Goal: Task Accomplishment & Management: Manage account settings

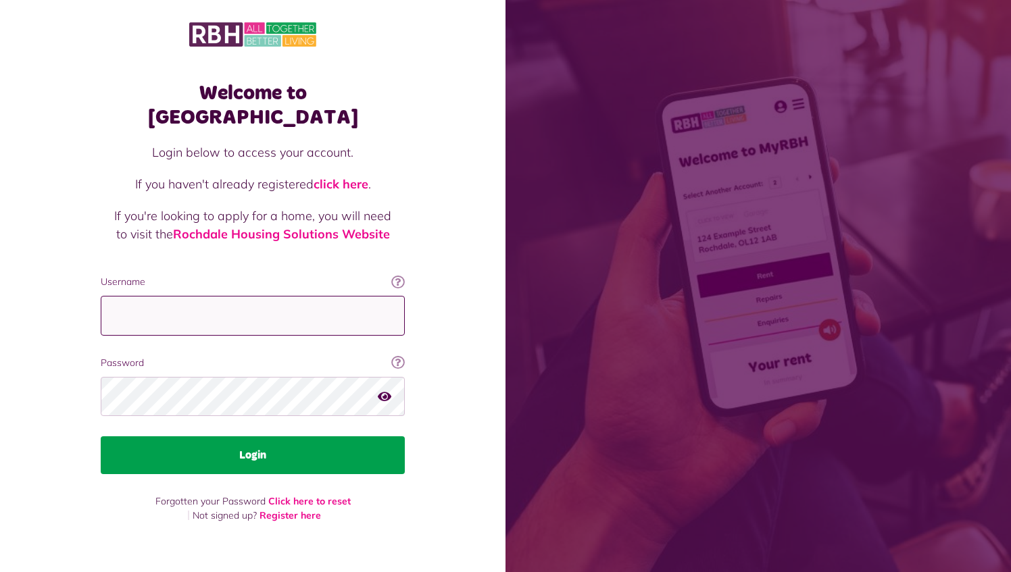
type input "**********"
click at [255, 436] on button "Login" at bounding box center [253, 455] width 304 height 38
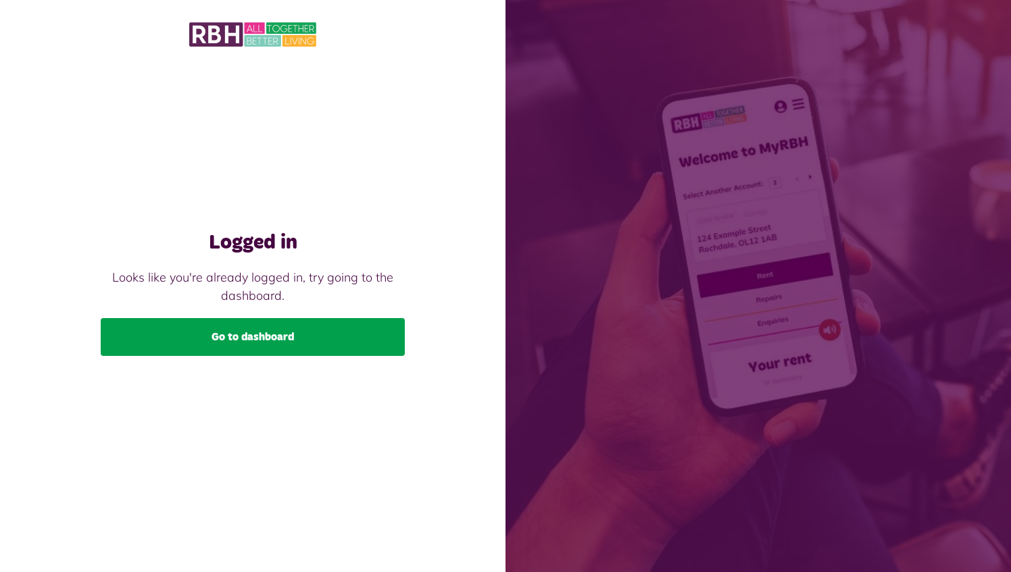
click at [266, 336] on link "Go to dashboard" at bounding box center [253, 337] width 304 height 38
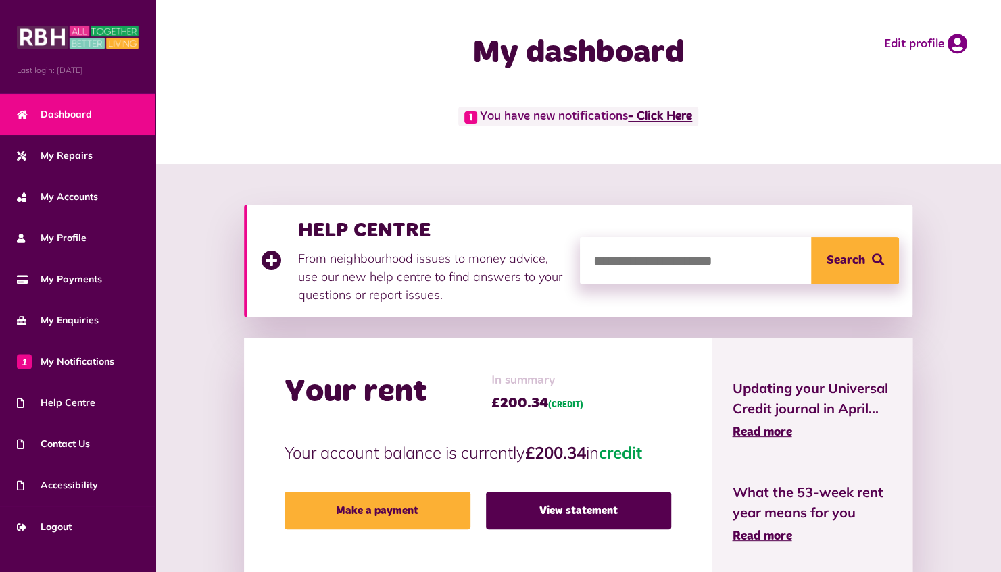
click at [672, 116] on link "- Click Here" at bounding box center [660, 117] width 64 height 12
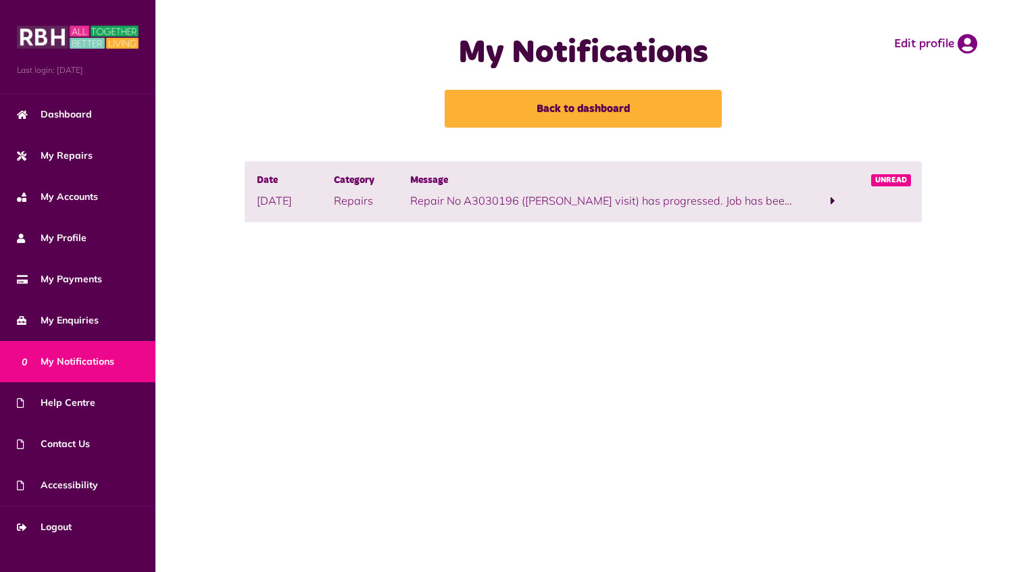
click at [830, 200] on span at bounding box center [832, 201] width 5 height 12
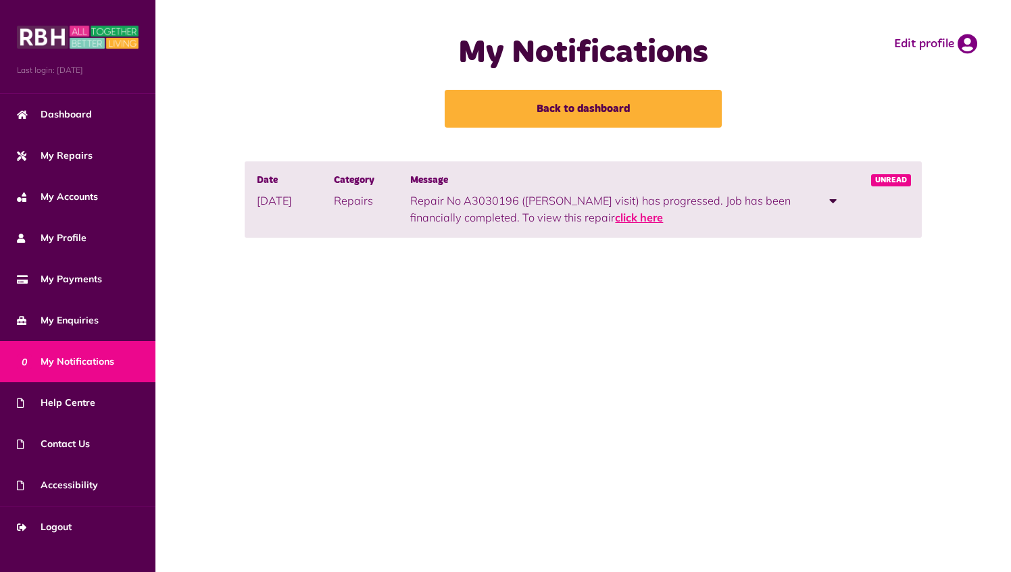
click at [615, 220] on link "click here" at bounding box center [639, 218] width 48 height 14
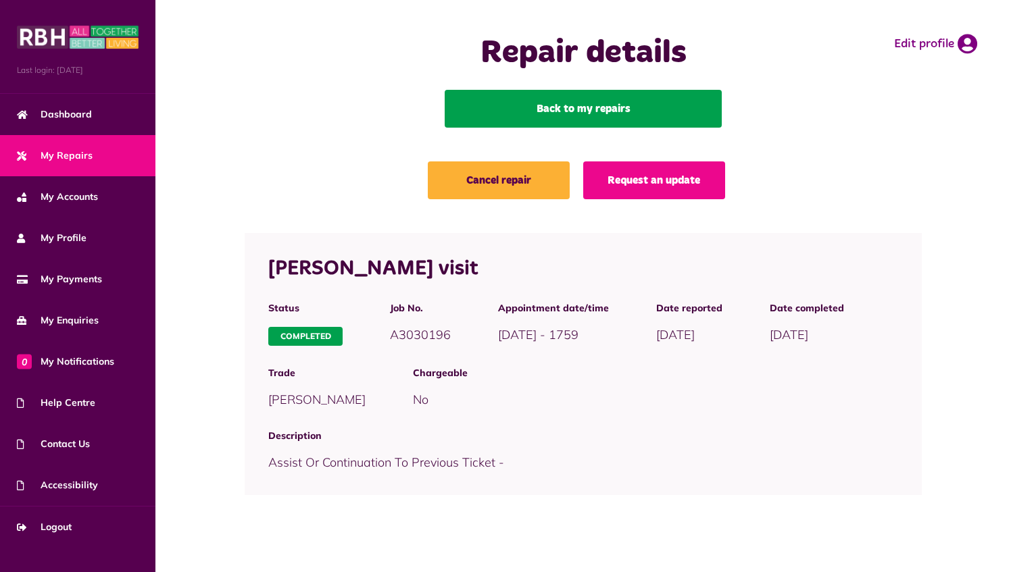
click at [563, 104] on link "Back to my repairs" at bounding box center [583, 109] width 277 height 38
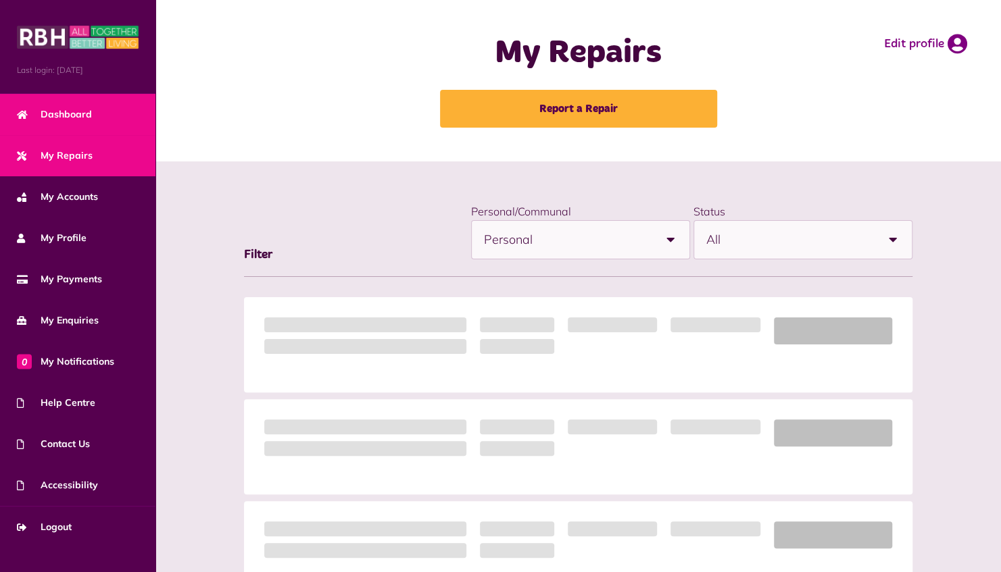
click at [76, 111] on span "Dashboard" at bounding box center [54, 114] width 75 height 14
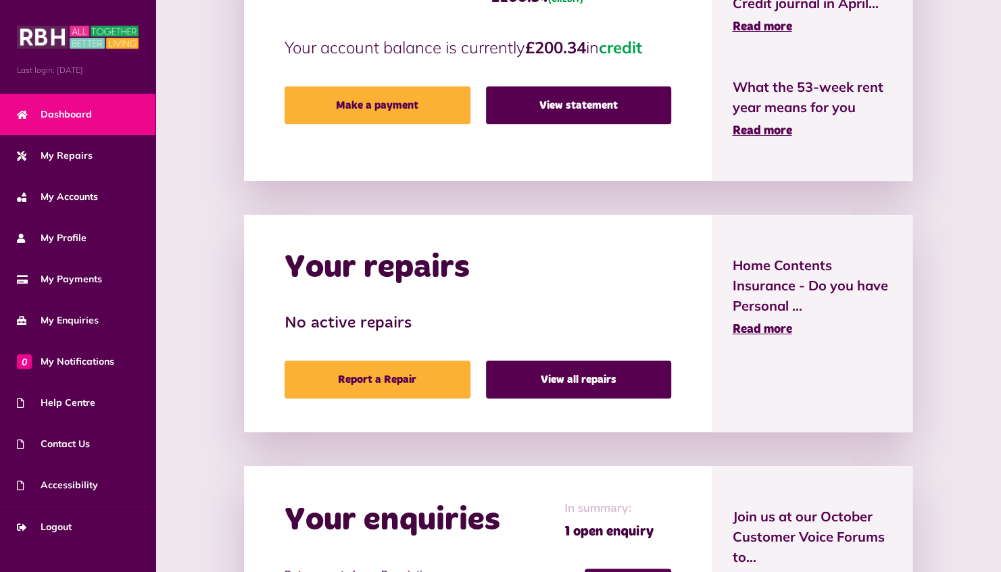
scroll to position [473, 0]
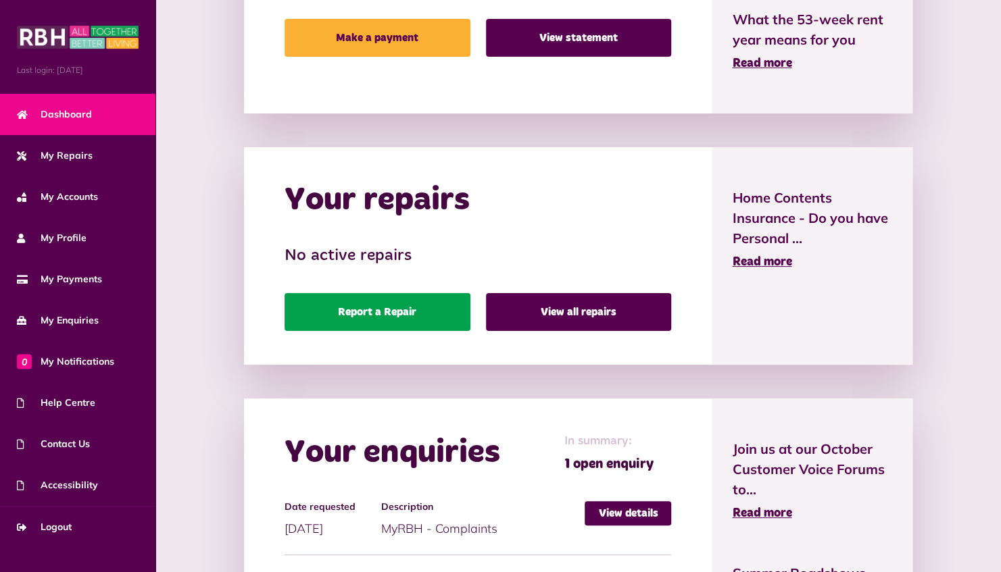
click at [403, 312] on link "Report a Repair" at bounding box center [377, 312] width 186 height 38
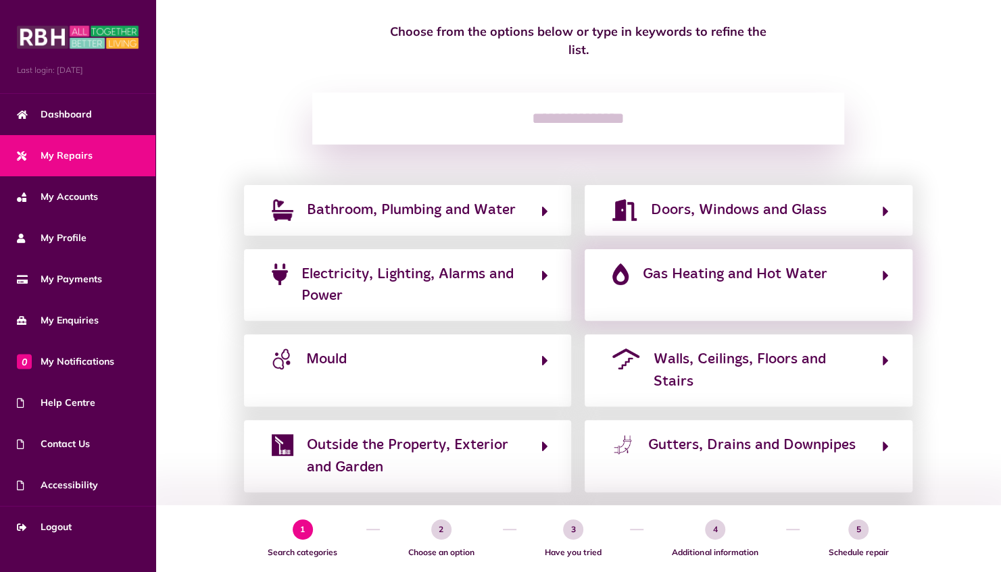
scroll to position [135, 0]
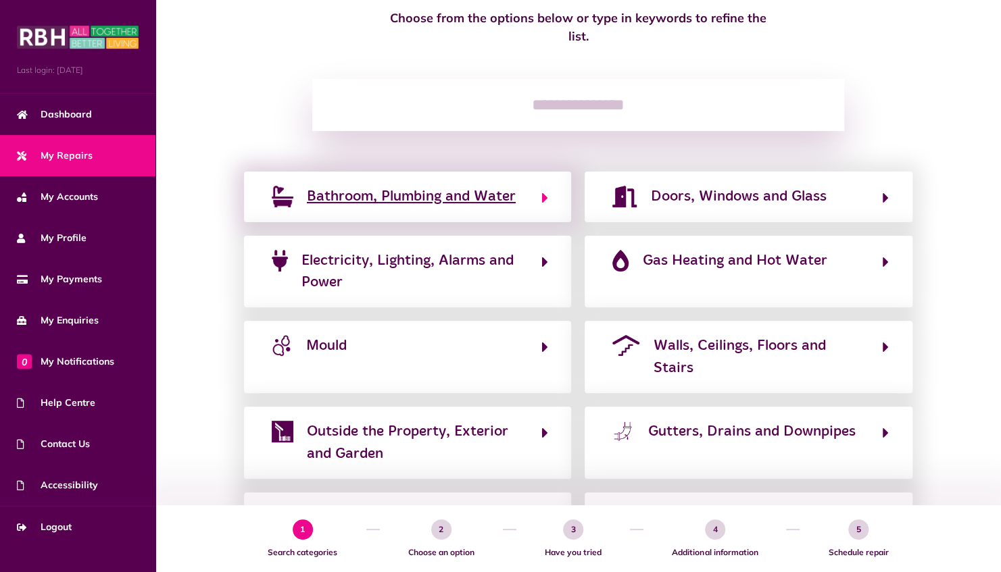
click at [388, 186] on span "Bathroom, Plumbing and Water" at bounding box center [411, 197] width 209 height 22
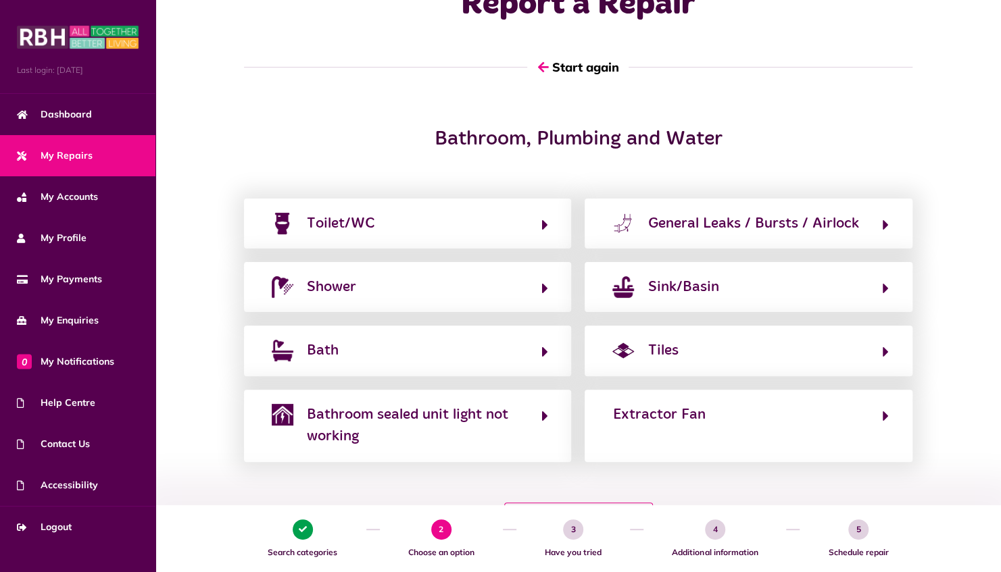
scroll to position [125, 0]
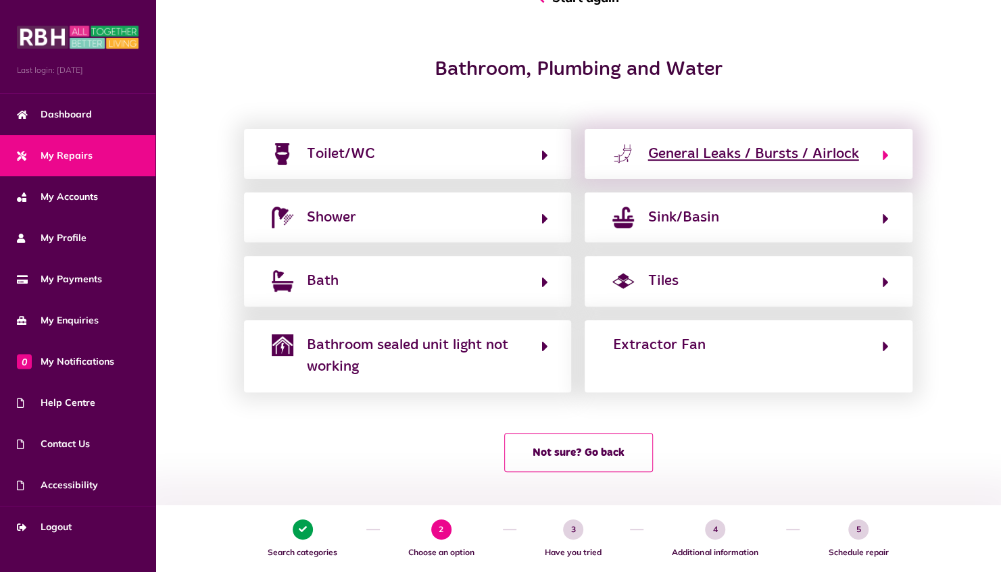
click at [720, 157] on div "General Leaks / Bursts / Airlock" at bounding box center [752, 154] width 211 height 22
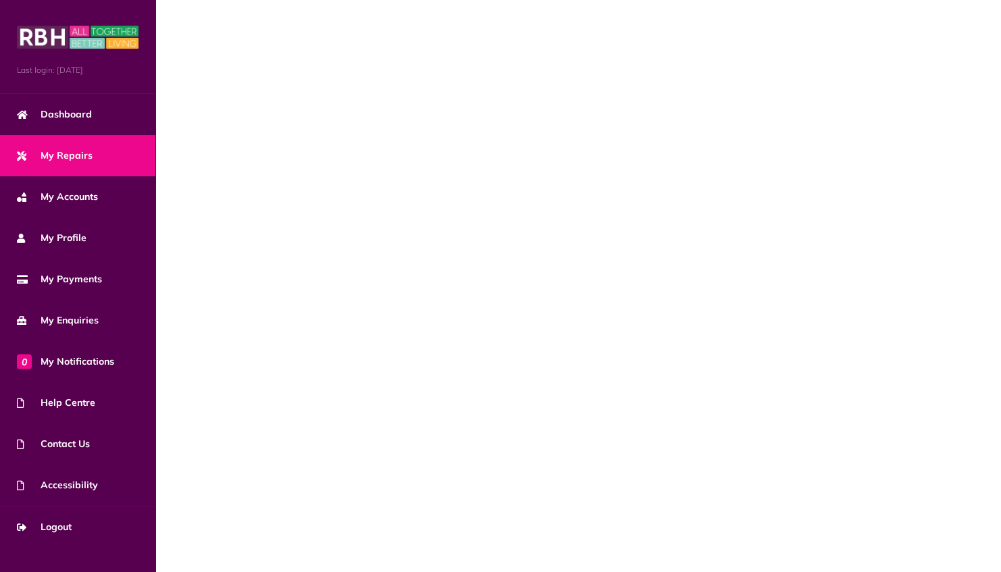
scroll to position [0, 0]
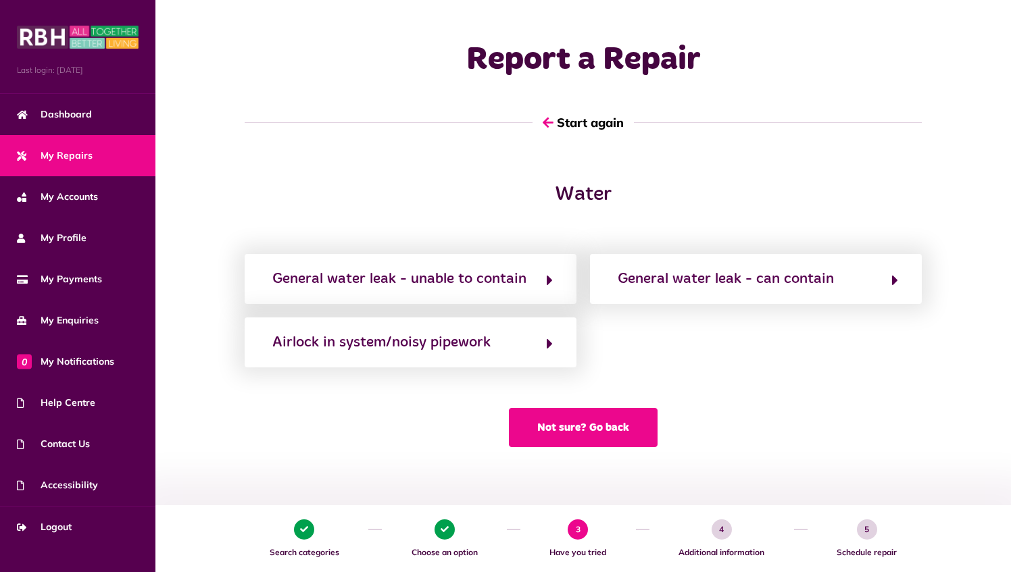
click at [600, 425] on button "Not sure? Go back" at bounding box center [583, 427] width 149 height 39
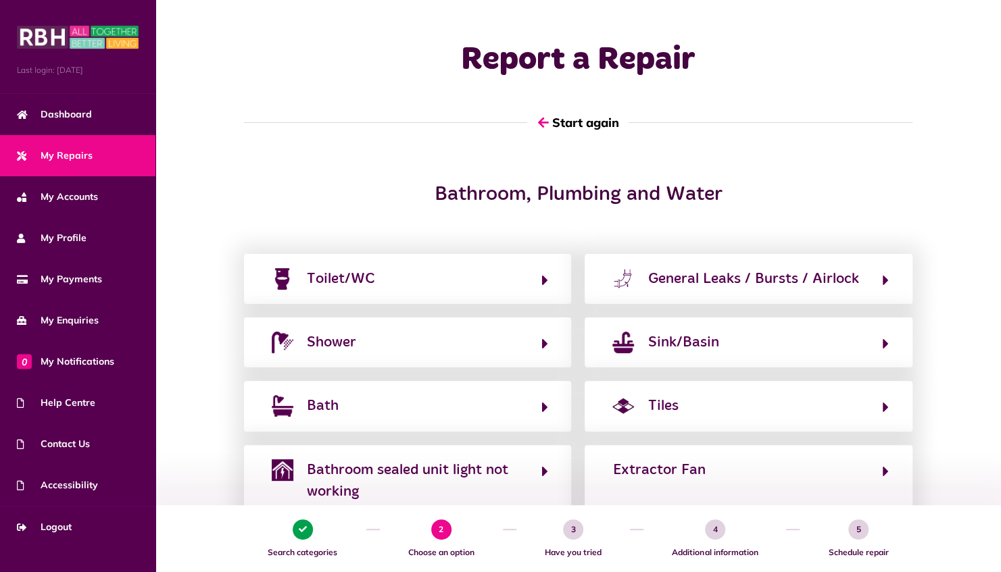
scroll to position [125, 0]
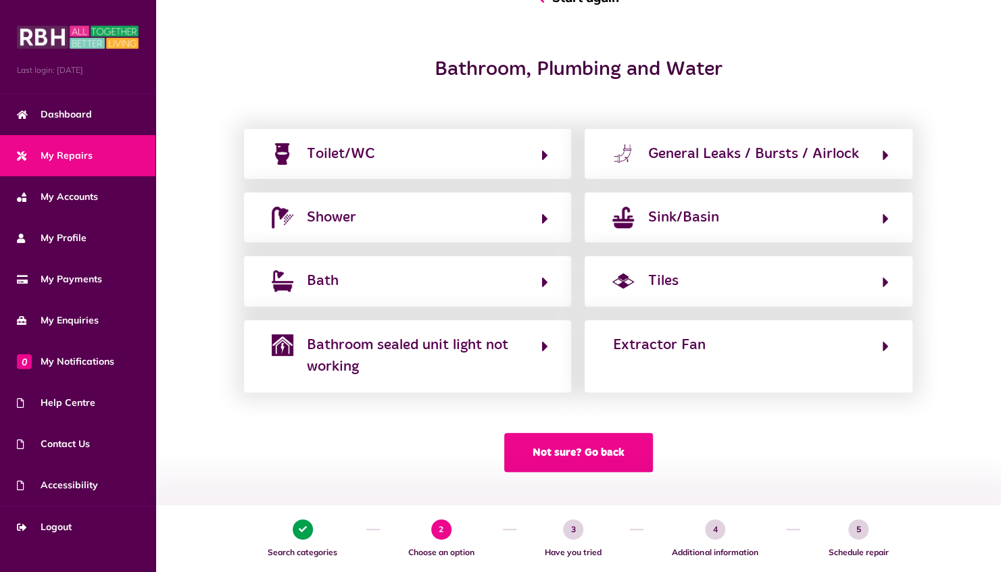
click at [589, 453] on button "Not sure? Go back" at bounding box center [578, 452] width 149 height 39
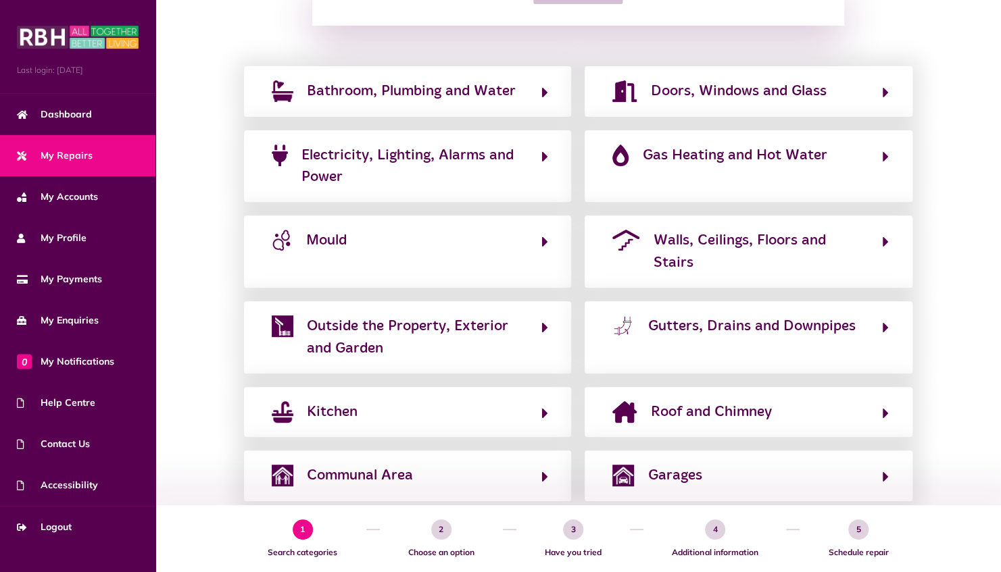
scroll to position [252, 0]
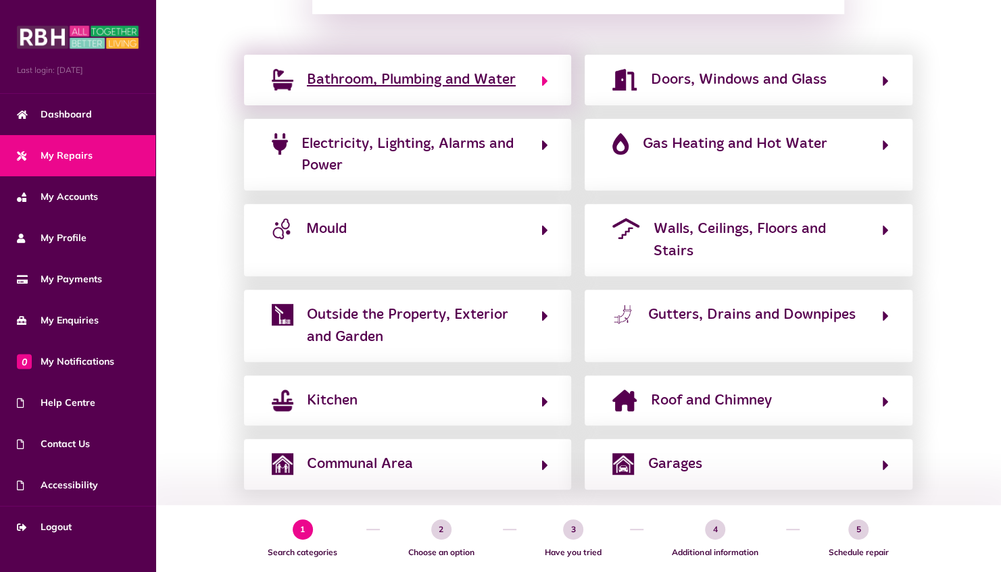
click at [313, 69] on span "Bathroom, Plumbing and Water" at bounding box center [411, 80] width 209 height 22
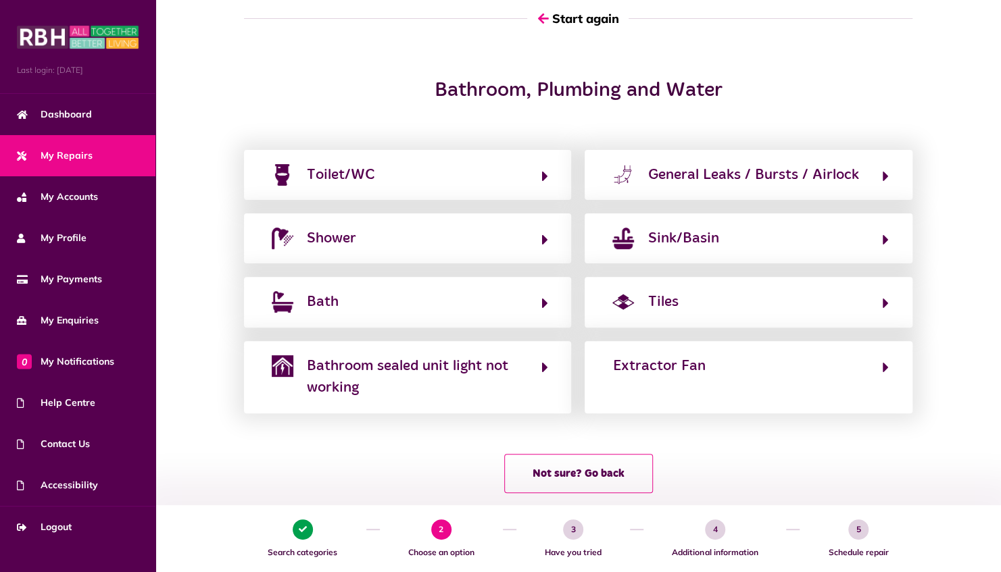
scroll to position [0, 0]
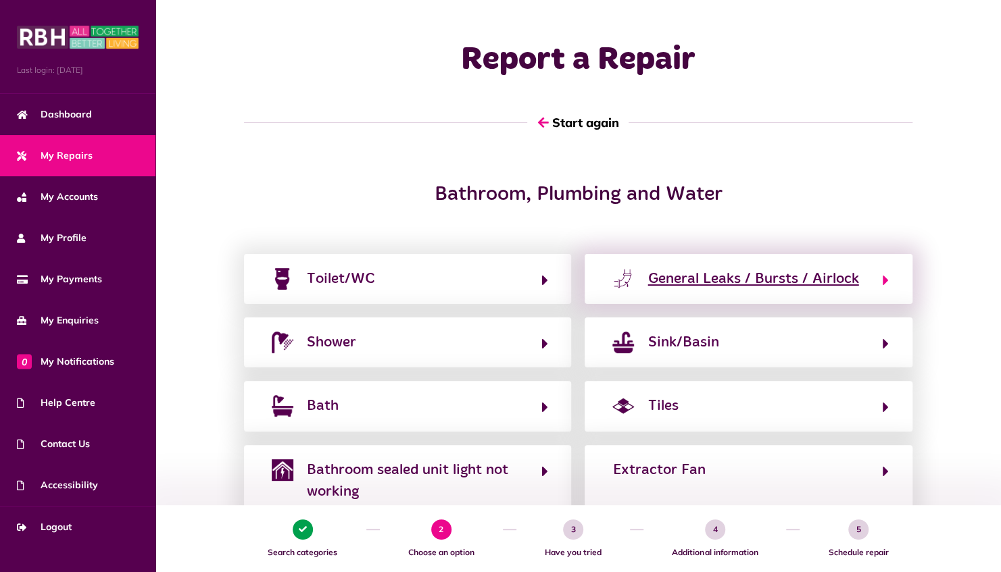
click at [739, 279] on div "General Leaks / Bursts / Airlock" at bounding box center [752, 279] width 211 height 22
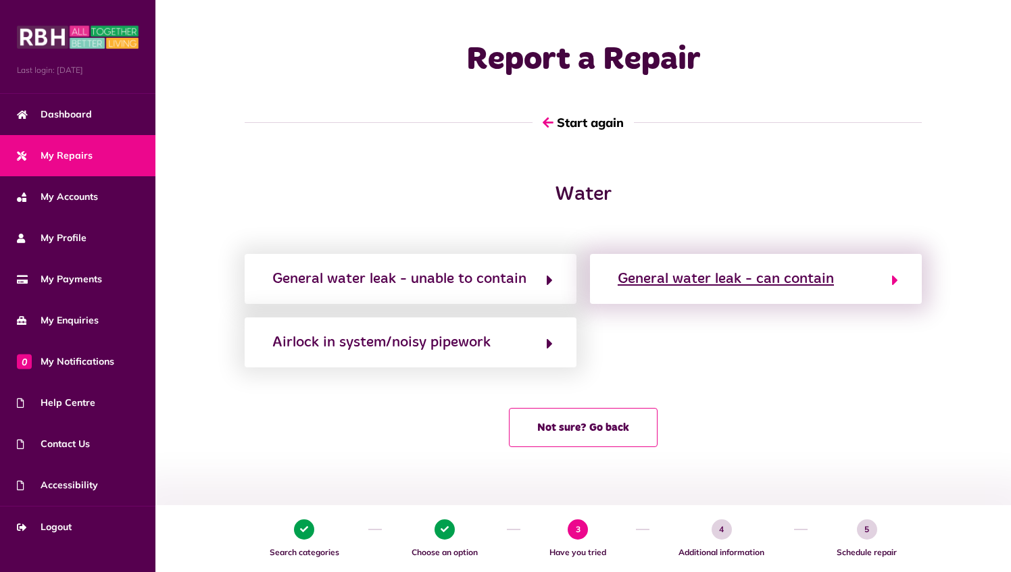
click at [704, 280] on div "General water leak - can contain" at bounding box center [725, 279] width 216 height 22
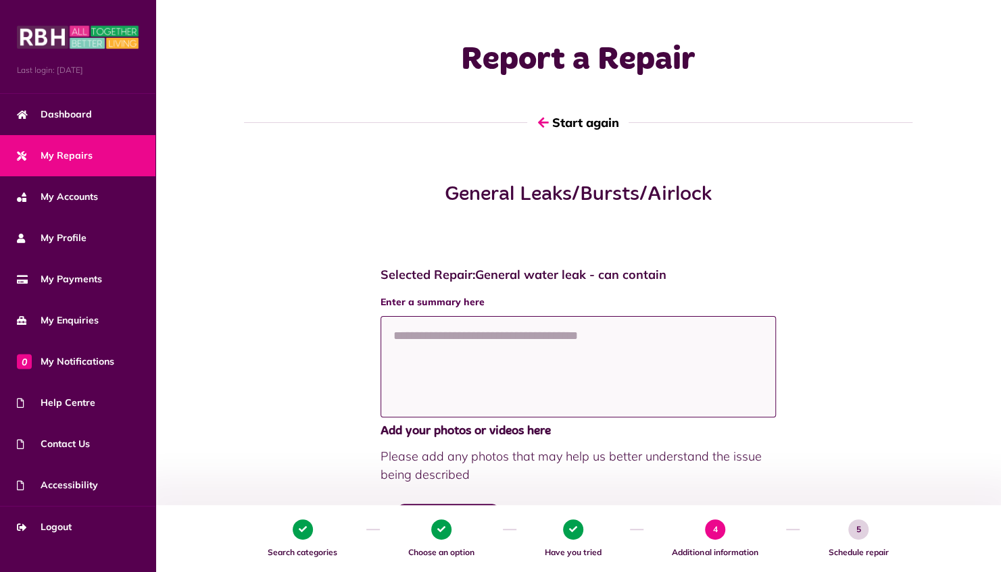
click at [505, 343] on textarea at bounding box center [578, 366] width 396 height 101
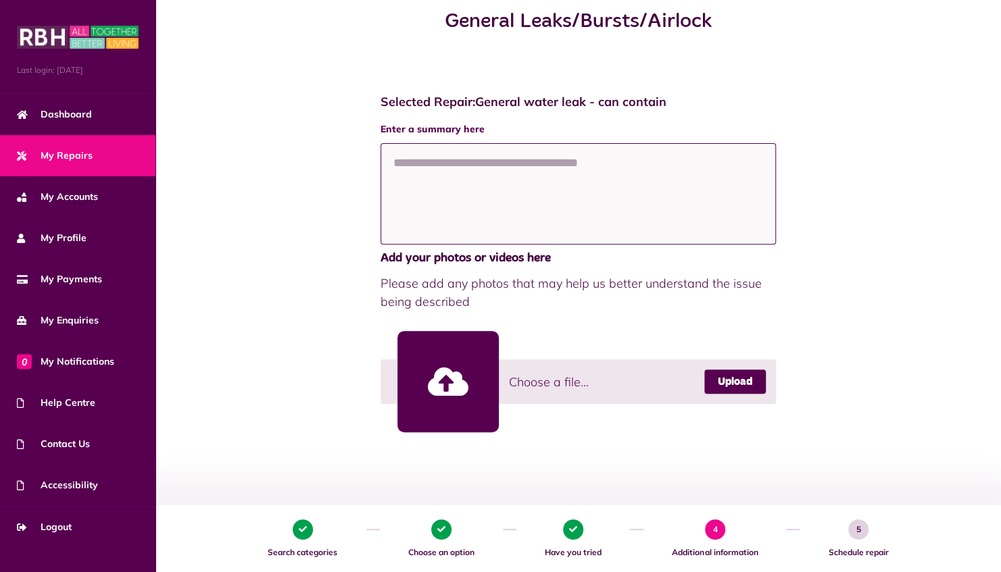
scroll to position [203, 0]
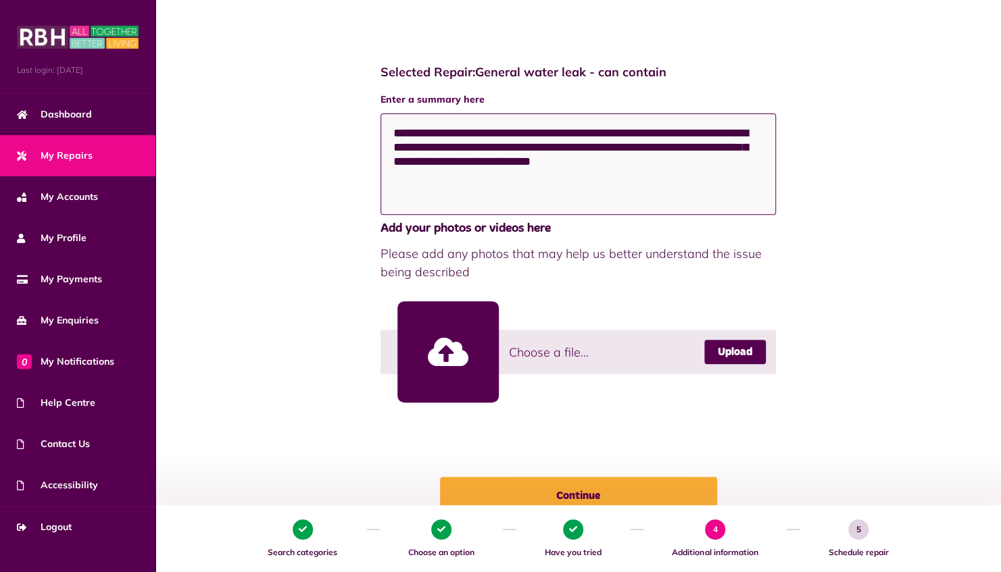
type textarea "**********"
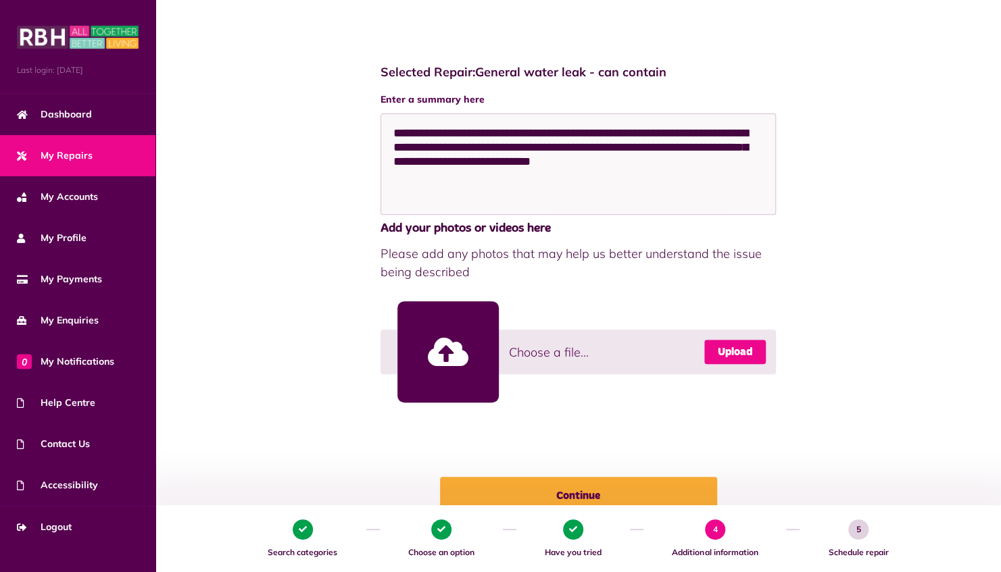
click at [732, 353] on link "Upload" at bounding box center [734, 352] width 61 height 24
click at [532, 353] on span "Choose a file..." at bounding box center [549, 352] width 80 height 18
click at [738, 346] on link "Upload" at bounding box center [734, 352] width 61 height 24
click at [724, 351] on link "Upload" at bounding box center [734, 352] width 61 height 24
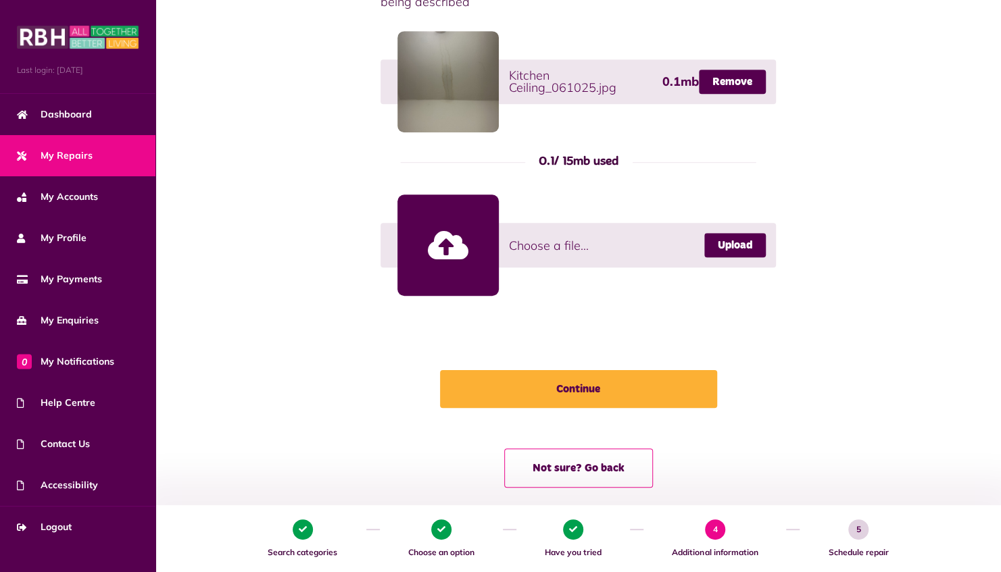
scroll to position [489, 0]
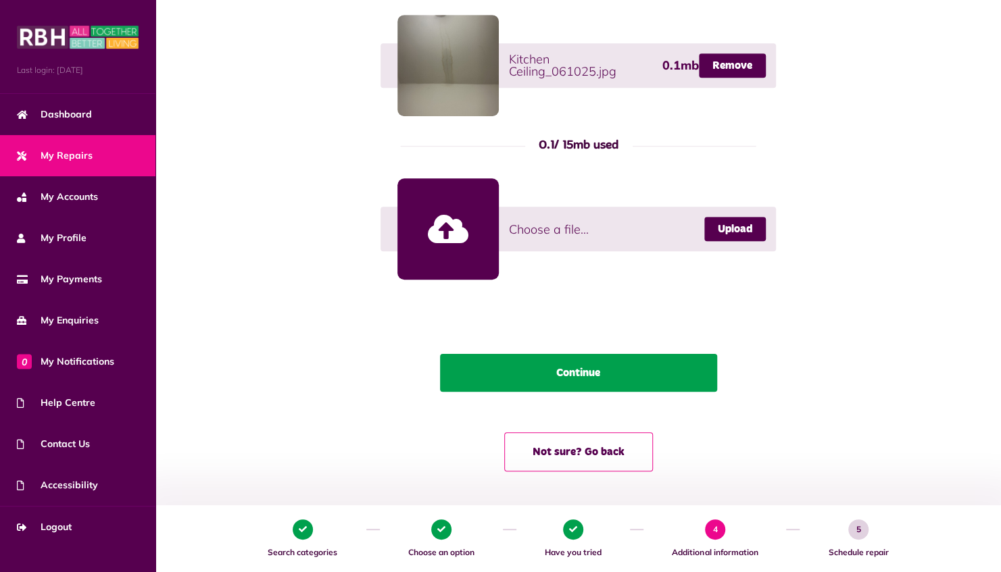
click at [577, 375] on button "Continue" at bounding box center [578, 373] width 277 height 38
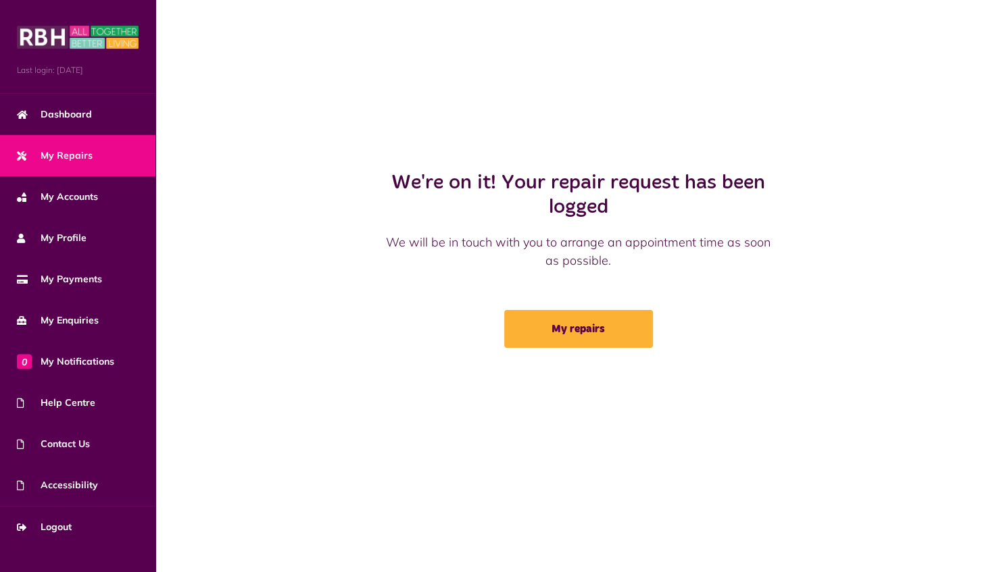
scroll to position [0, 0]
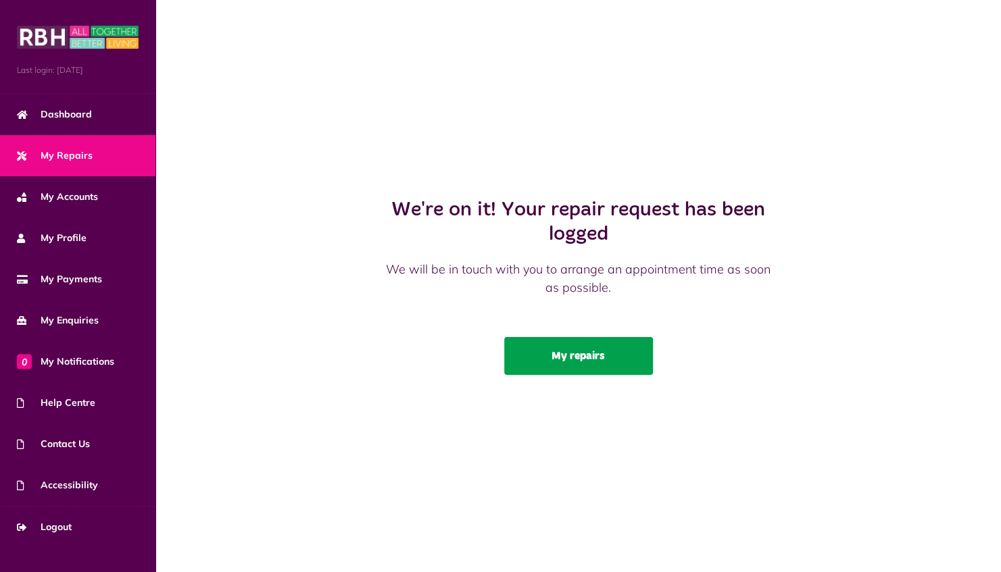
click at [576, 357] on link "My repairs" at bounding box center [578, 356] width 149 height 38
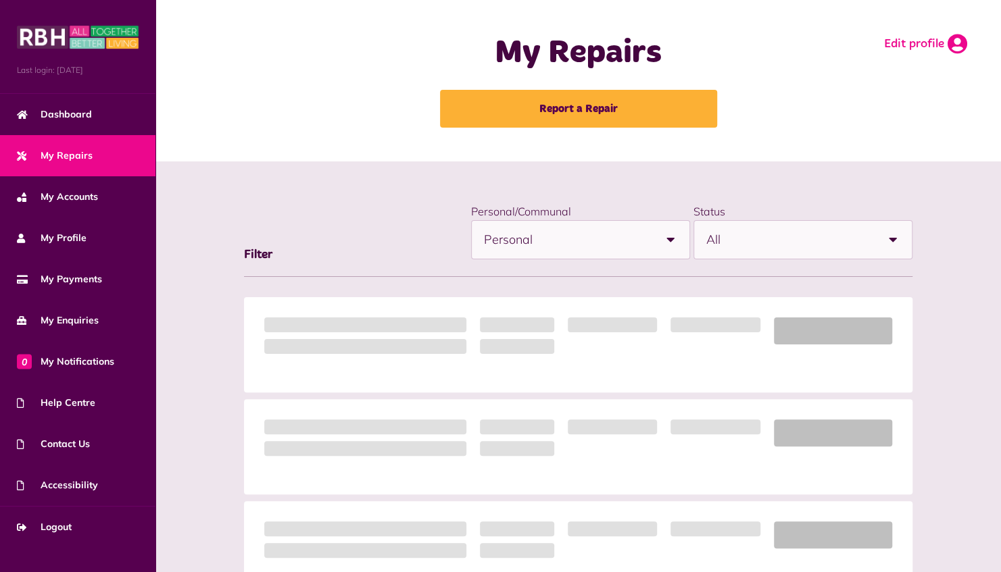
click at [957, 45] on icon at bounding box center [957, 44] width 20 height 20
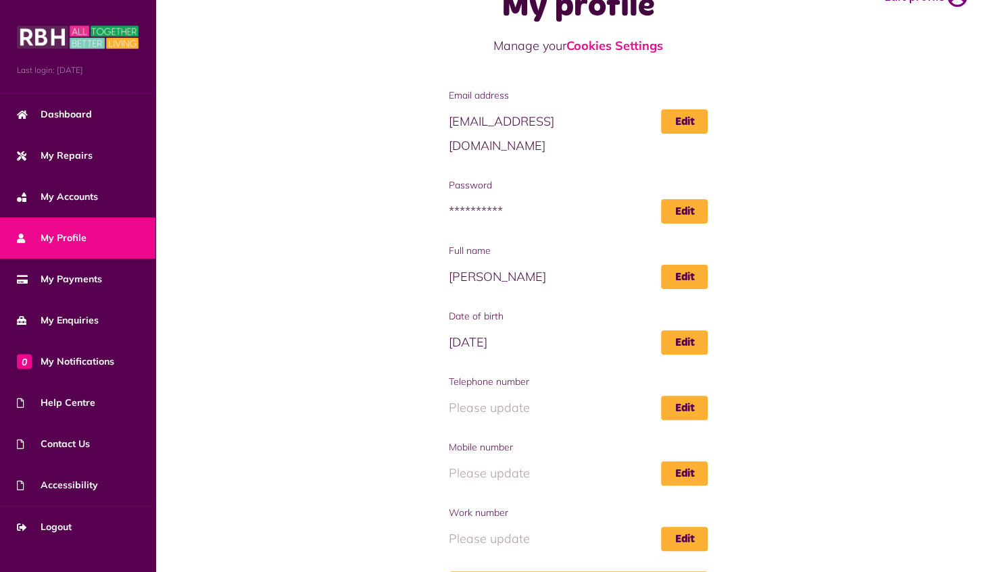
scroll to position [68, 0]
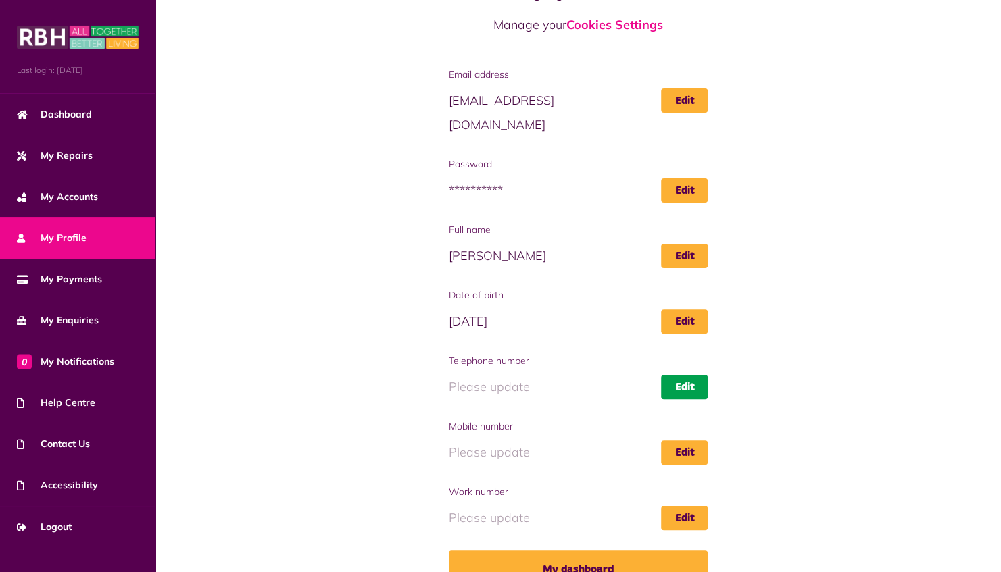
click at [681, 375] on link "Edit" at bounding box center [684, 387] width 47 height 24
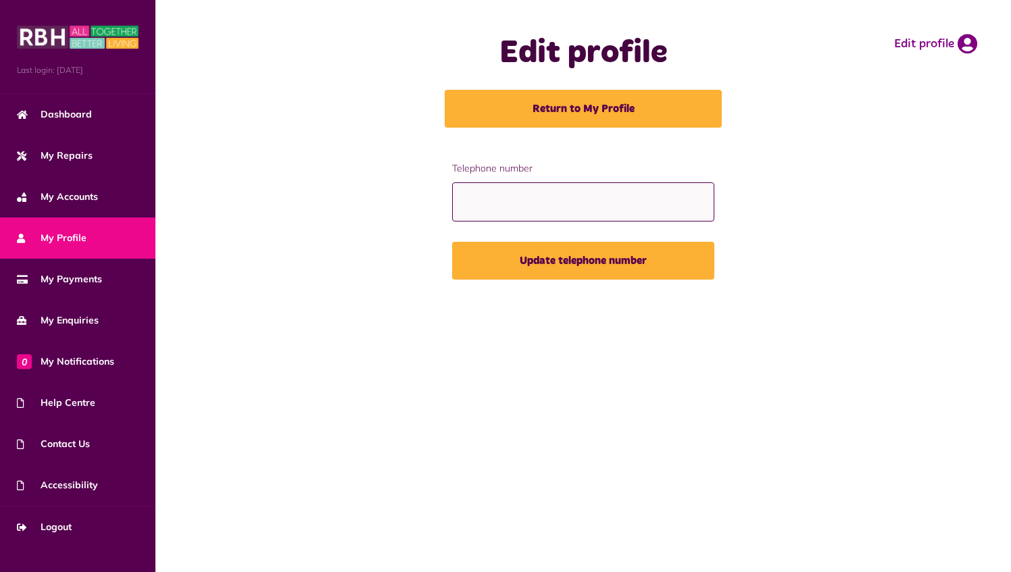
click at [631, 207] on input "Telephone number" at bounding box center [583, 202] width 263 height 40
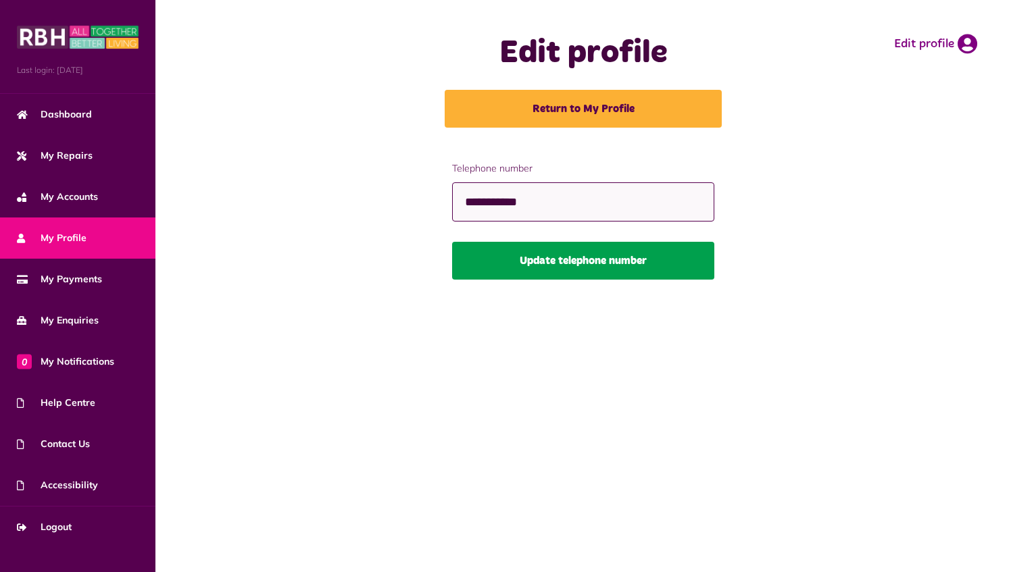
type input "**********"
click at [620, 268] on button "Update telephone number" at bounding box center [583, 261] width 263 height 38
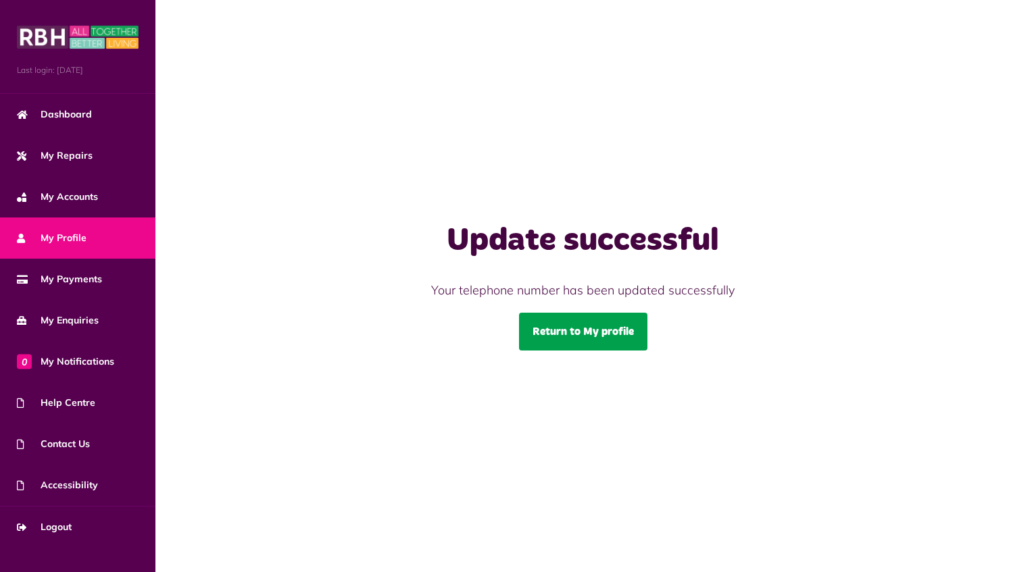
click at [601, 330] on link "Return to My profile" at bounding box center [583, 332] width 128 height 38
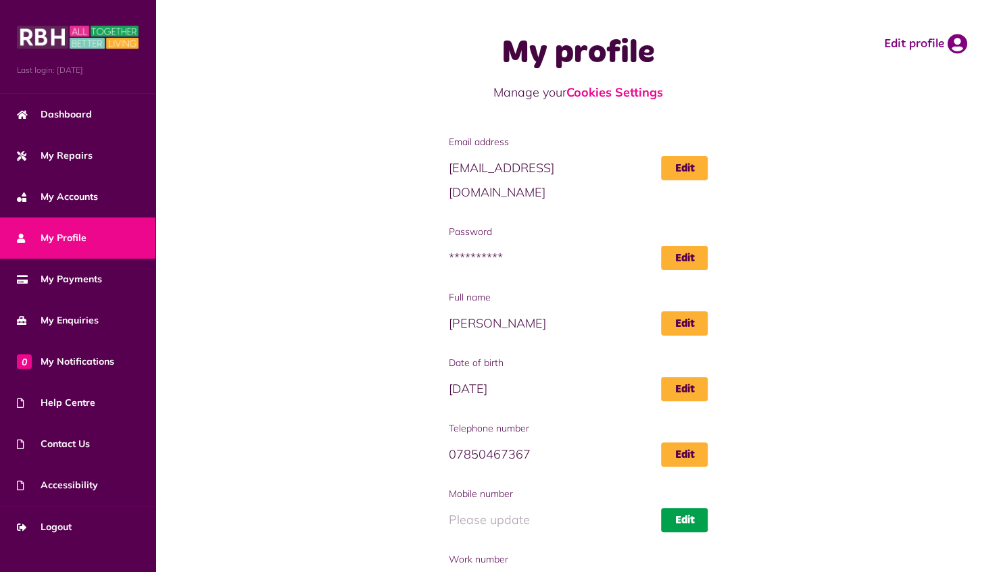
click at [688, 508] on link "Edit" at bounding box center [684, 520] width 47 height 24
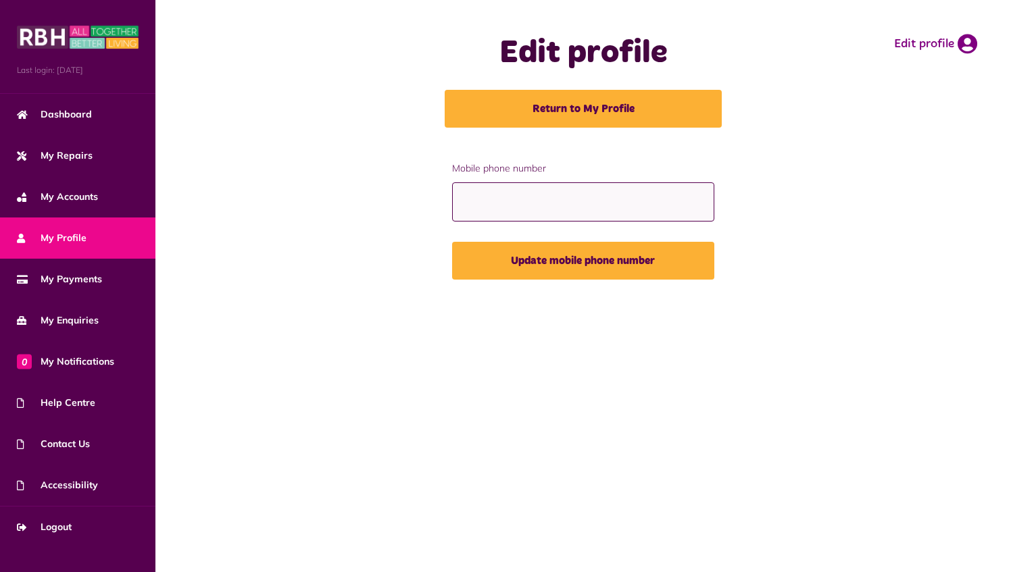
click at [575, 211] on input "Mobile phone number" at bounding box center [583, 202] width 263 height 40
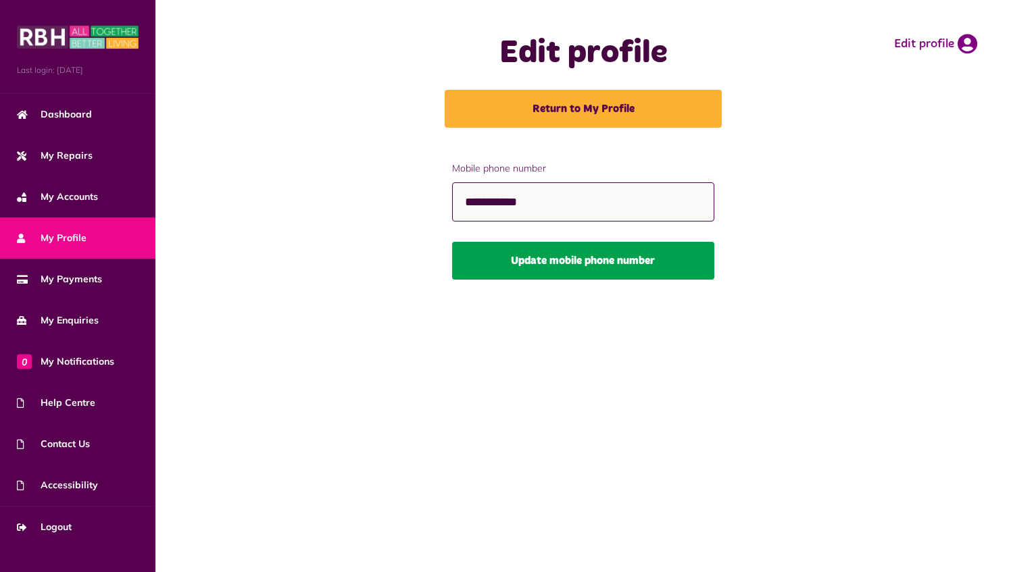
type input "**********"
click at [567, 255] on button "Update mobile phone number" at bounding box center [583, 261] width 263 height 38
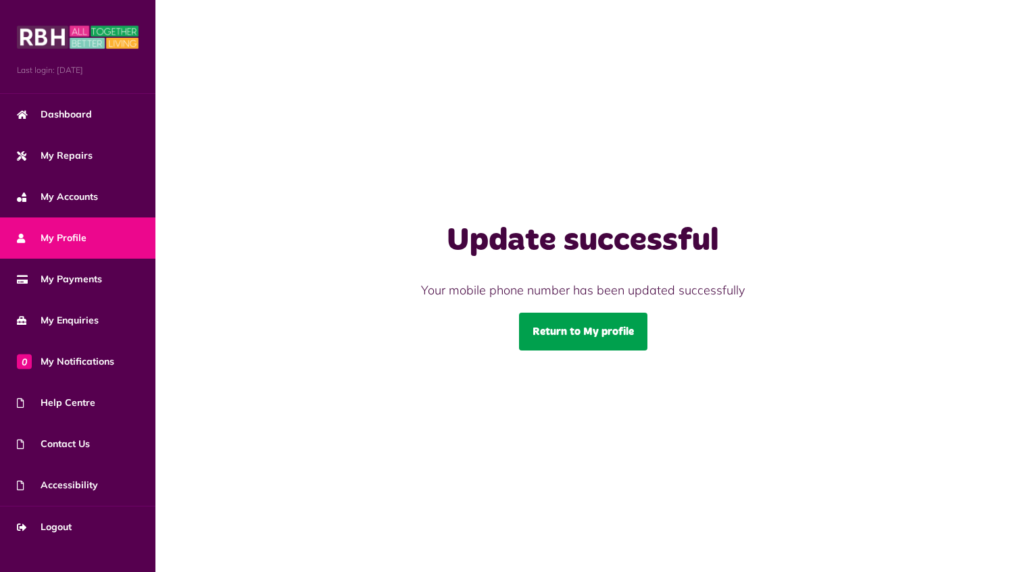
click at [605, 323] on link "Return to My profile" at bounding box center [583, 332] width 128 height 38
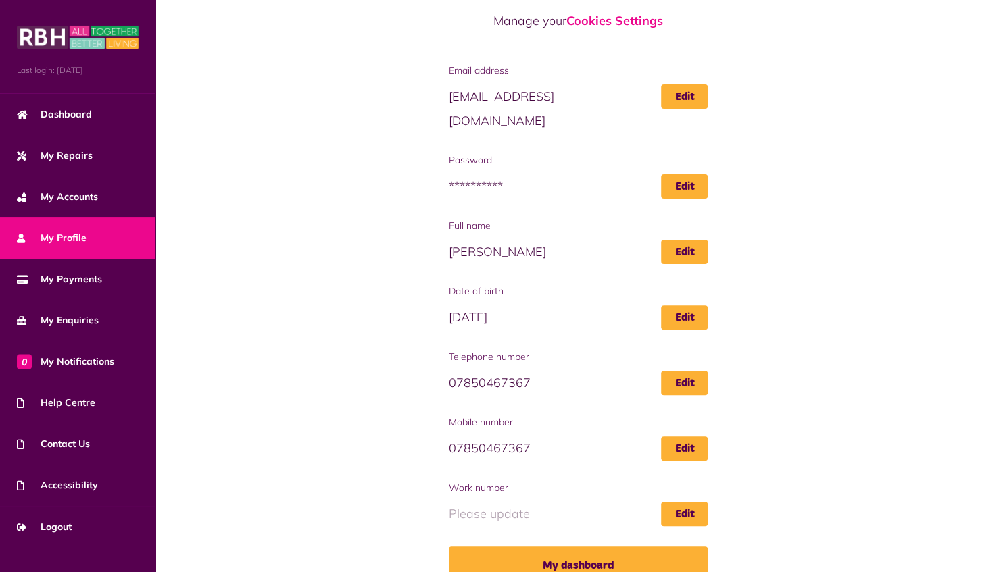
scroll to position [72, 0]
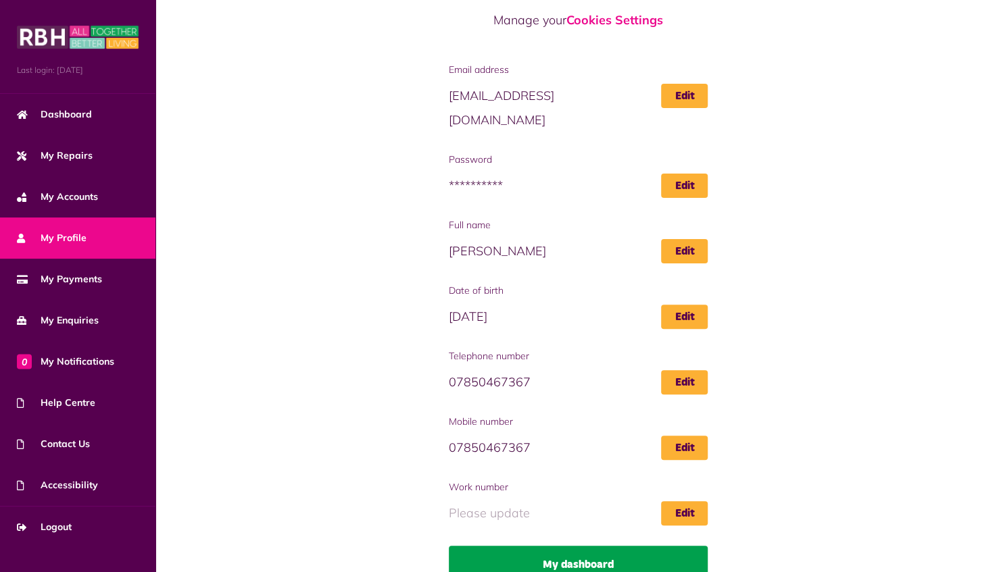
click at [577, 546] on link "My dashboard" at bounding box center [578, 565] width 259 height 38
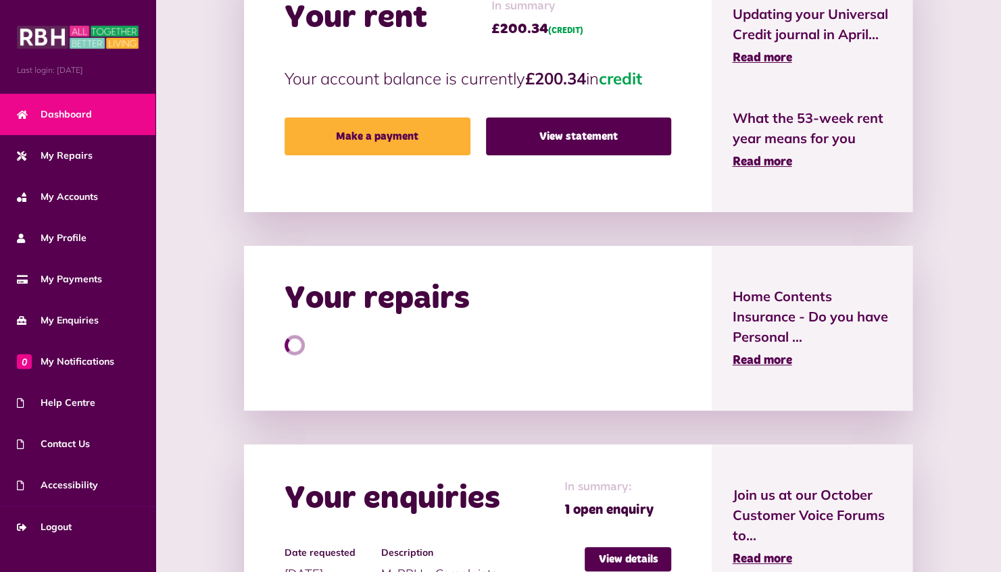
scroll to position [405, 0]
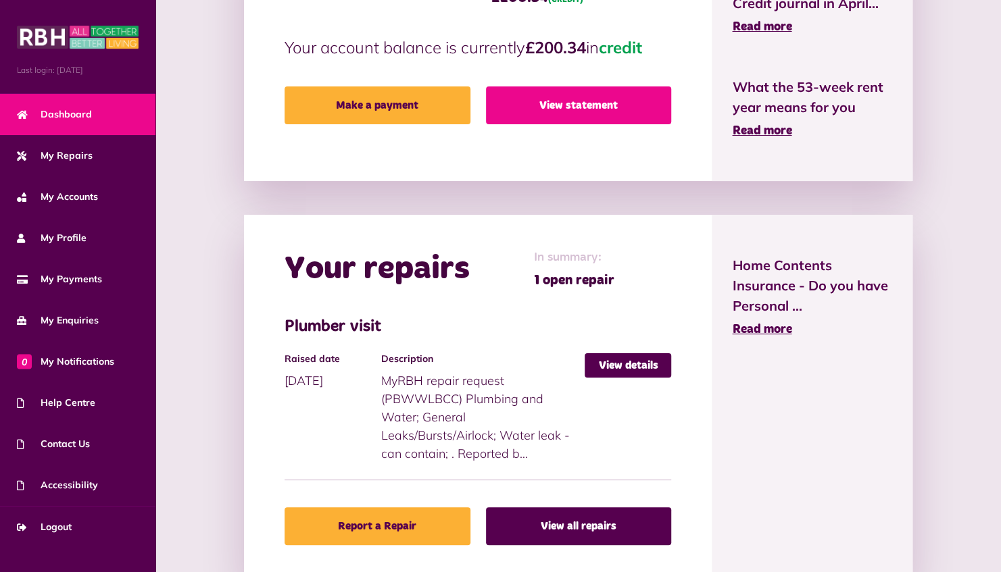
click at [586, 111] on link "View statement" at bounding box center [579, 105] width 186 height 38
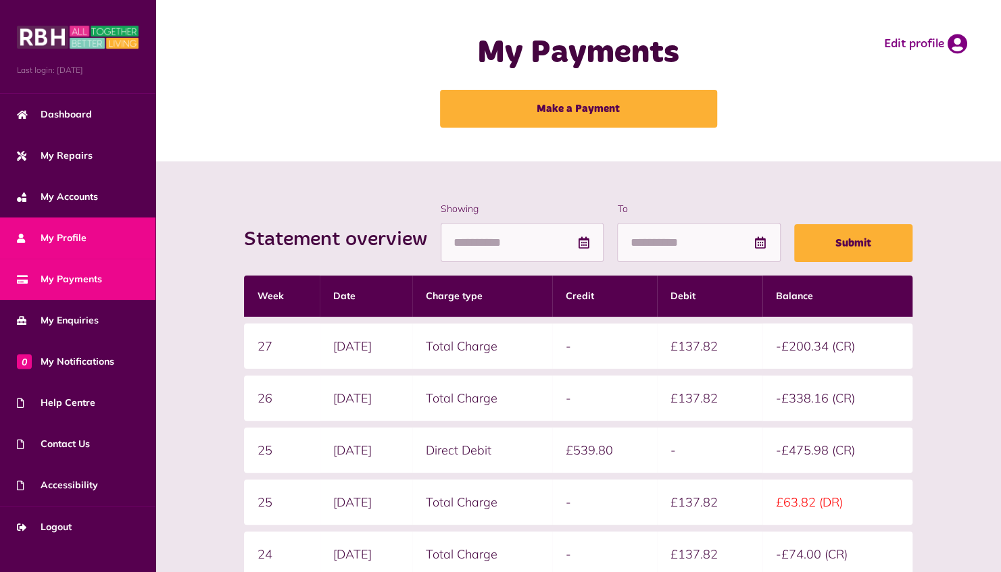
click at [45, 239] on span "My Profile" at bounding box center [52, 238] width 70 height 14
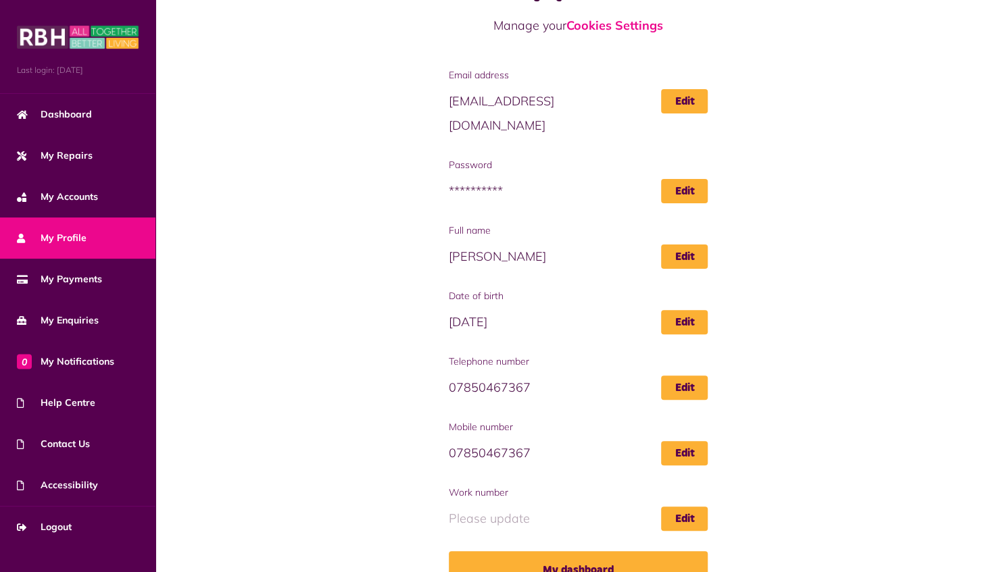
scroll to position [72, 0]
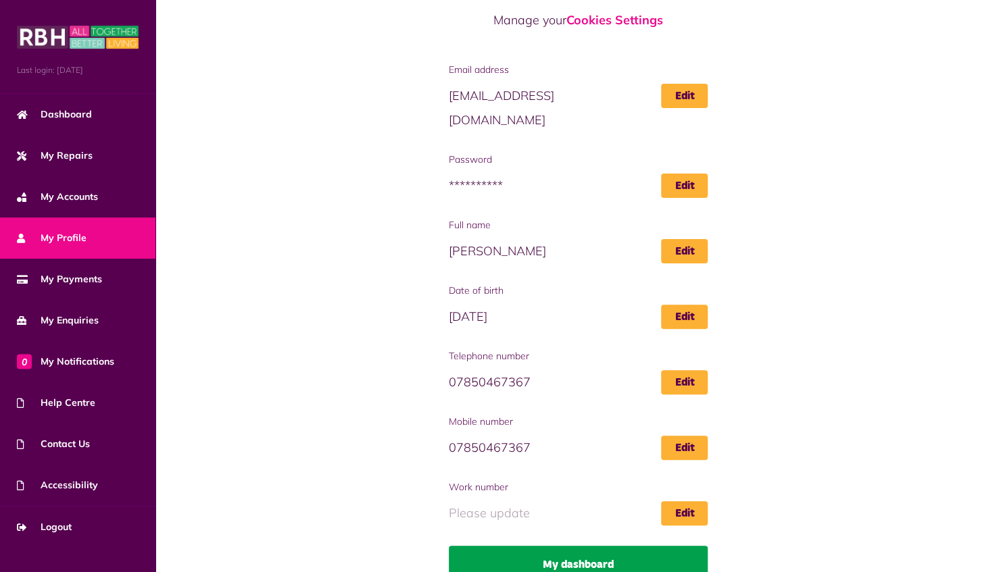
click at [586, 548] on link "My dashboard" at bounding box center [578, 565] width 259 height 38
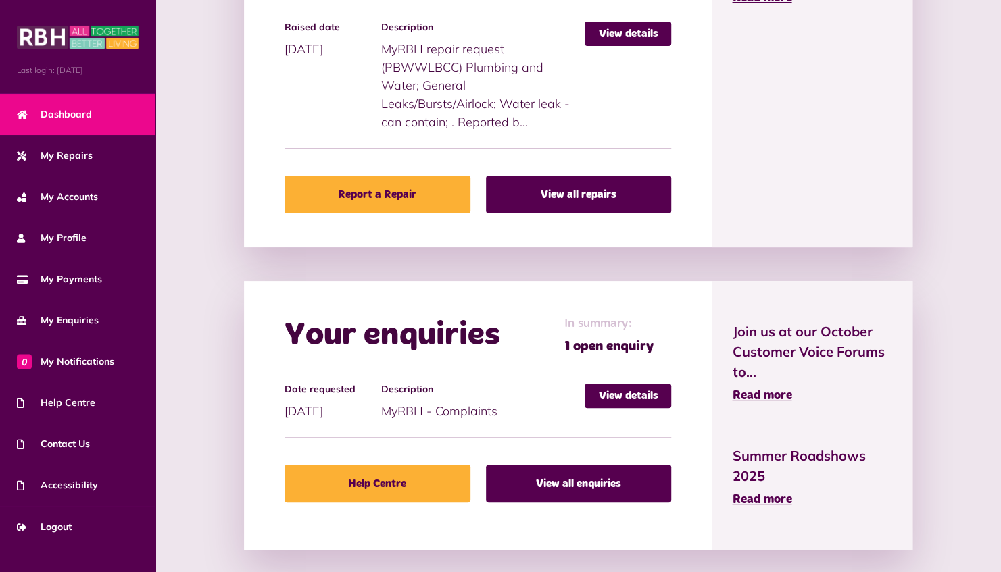
scroll to position [749, 0]
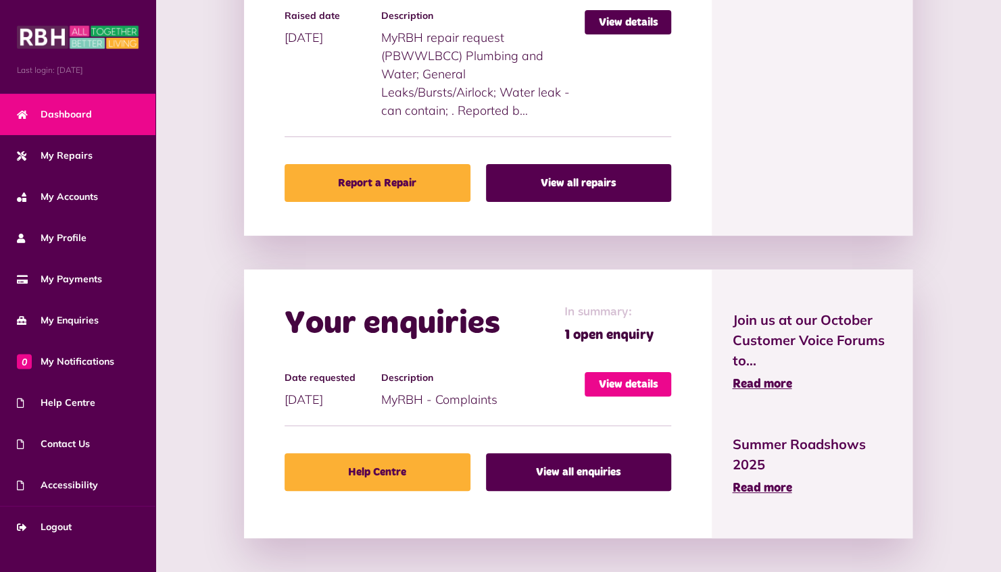
click at [625, 383] on link "View details" at bounding box center [627, 384] width 86 height 24
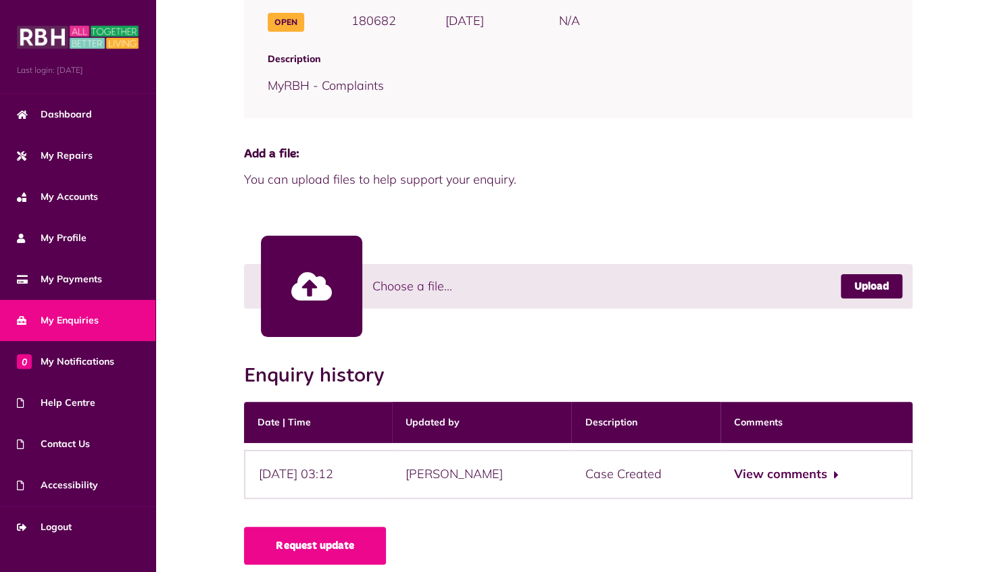
scroll to position [227, 0]
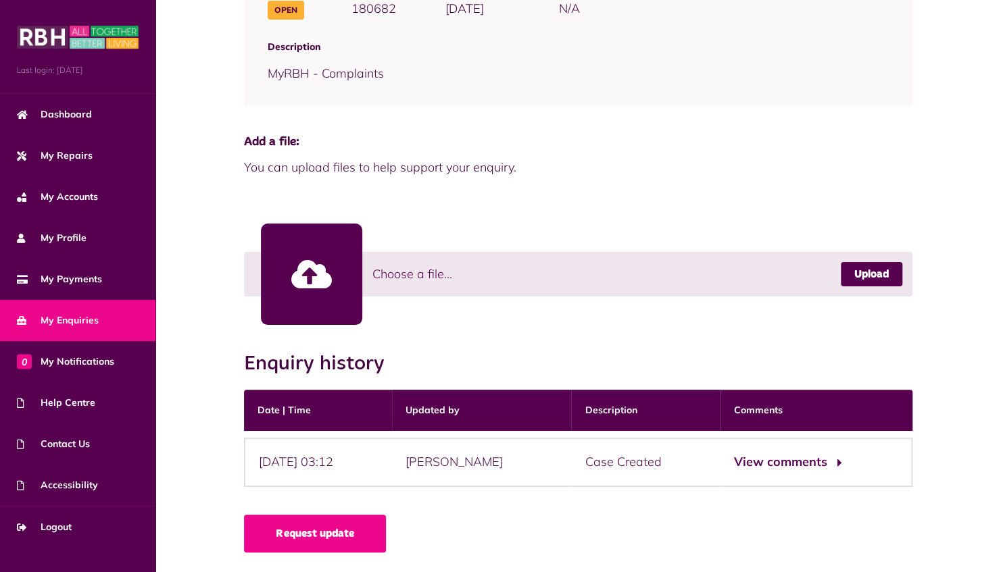
click at [797, 464] on button "View comments" at bounding box center [786, 463] width 105 height 20
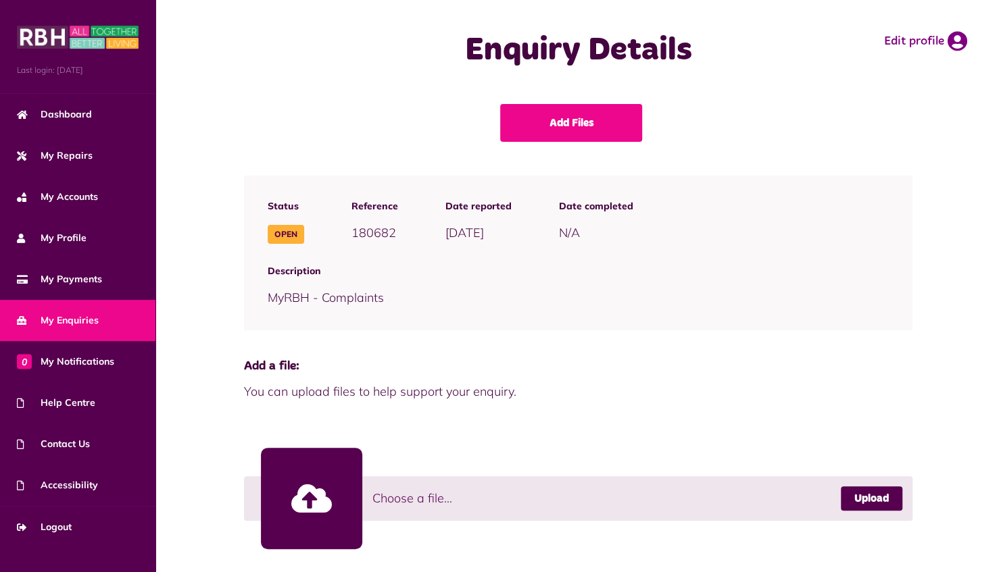
scroll to position [0, 0]
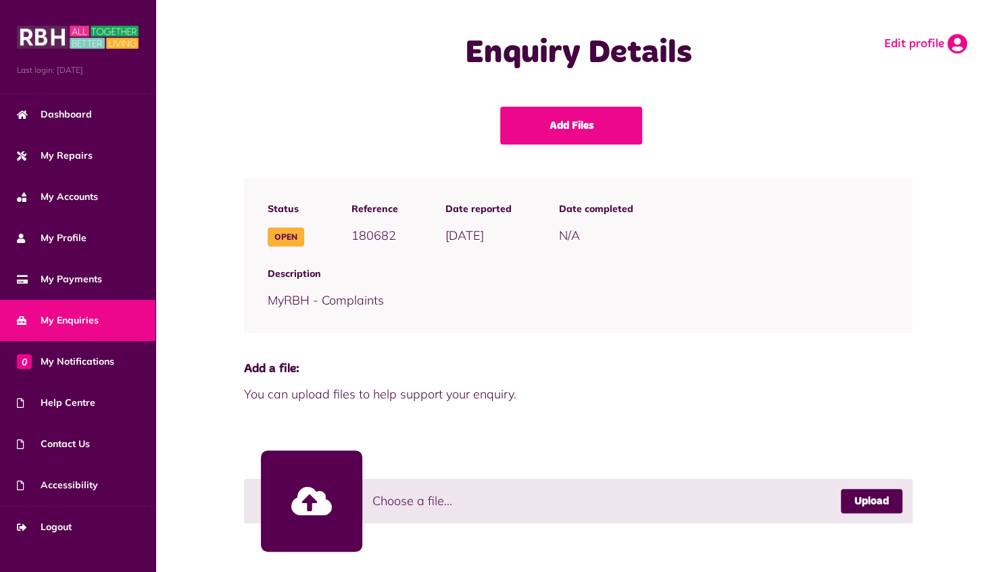
click at [916, 45] on link "Edit profile" at bounding box center [925, 44] width 83 height 20
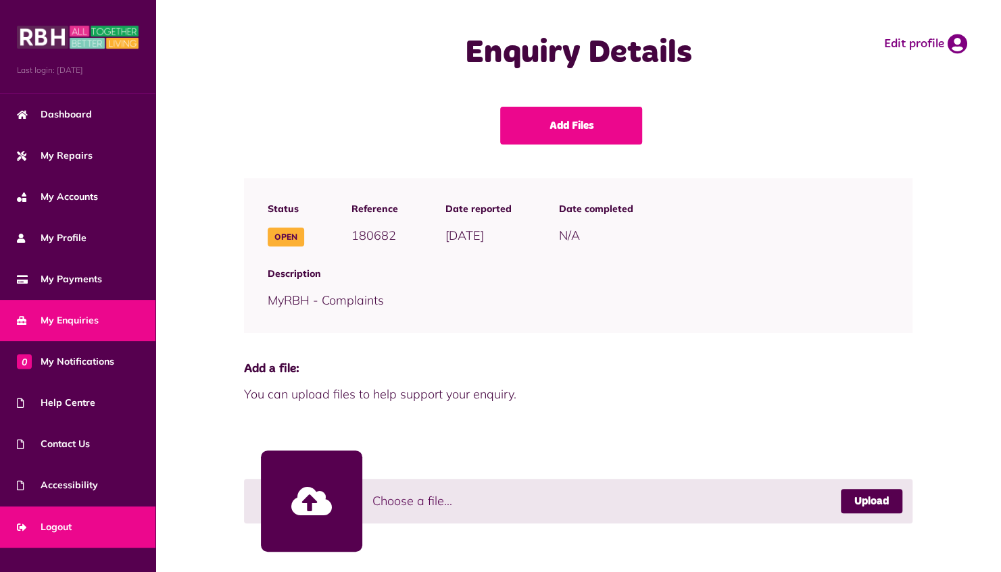
click at [50, 526] on span "Logout" at bounding box center [44, 527] width 55 height 14
